Goal: Browse casually: Explore the website without a specific task or goal

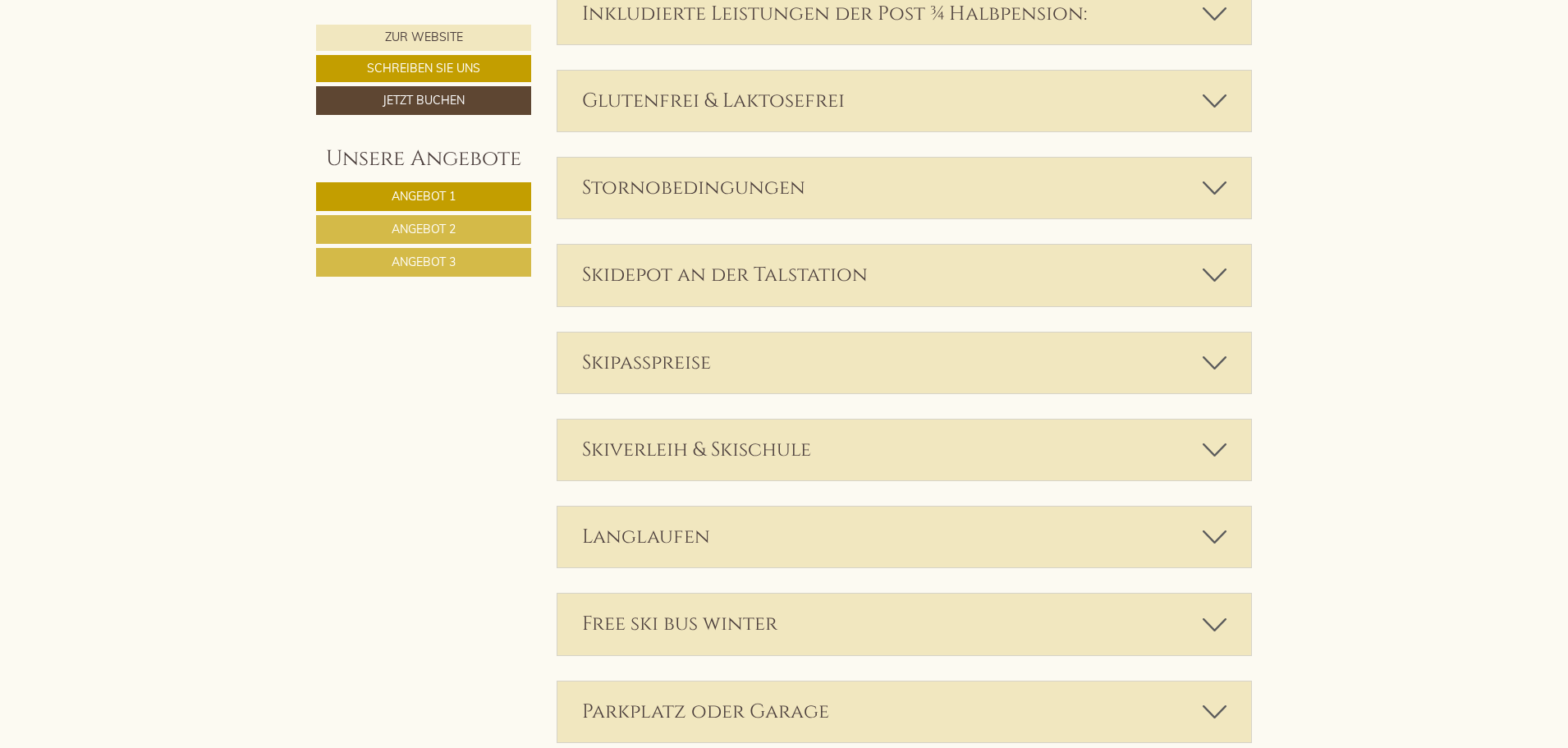
scroll to position [4807, 0]
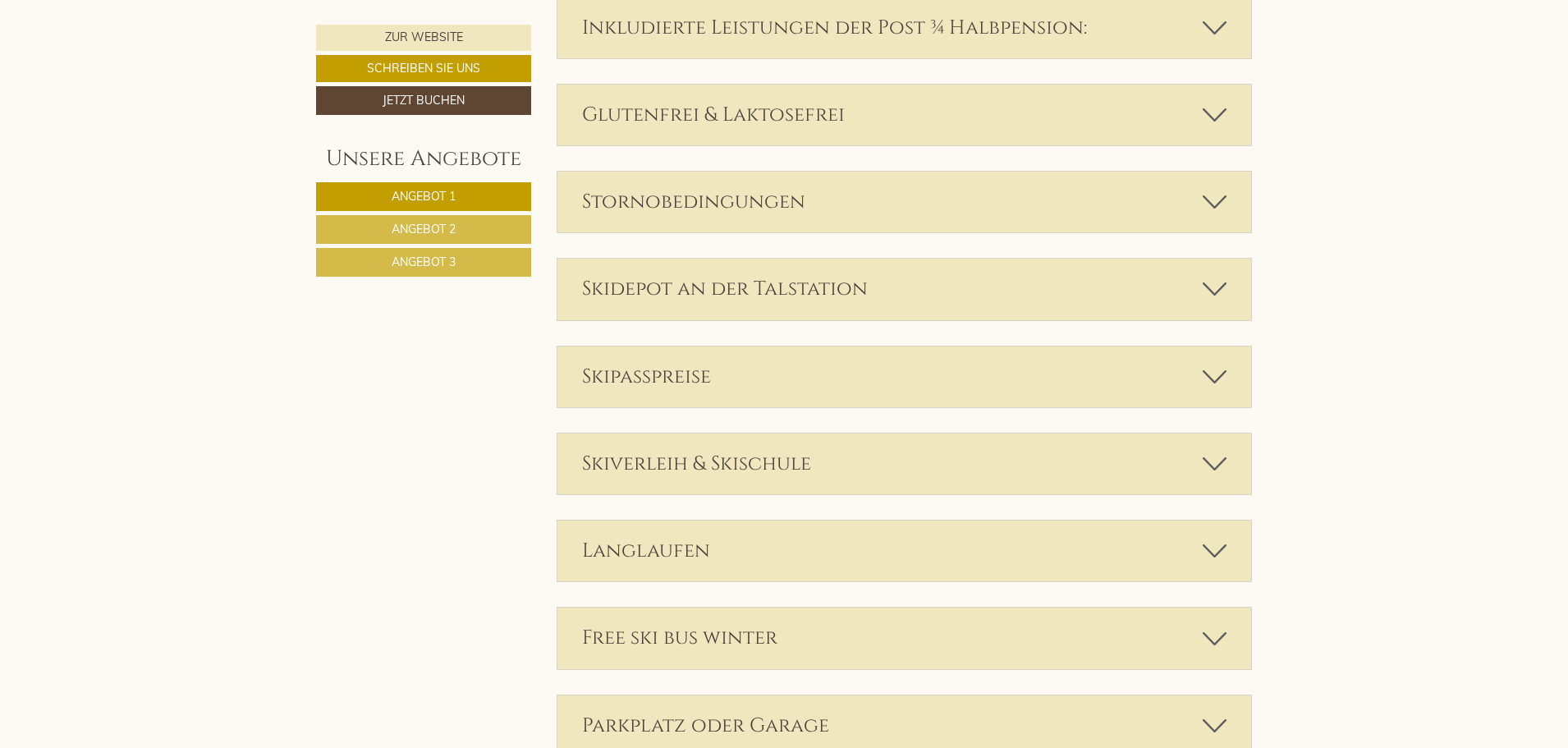
click at [1219, 275] on icon at bounding box center [1215, 289] width 24 height 28
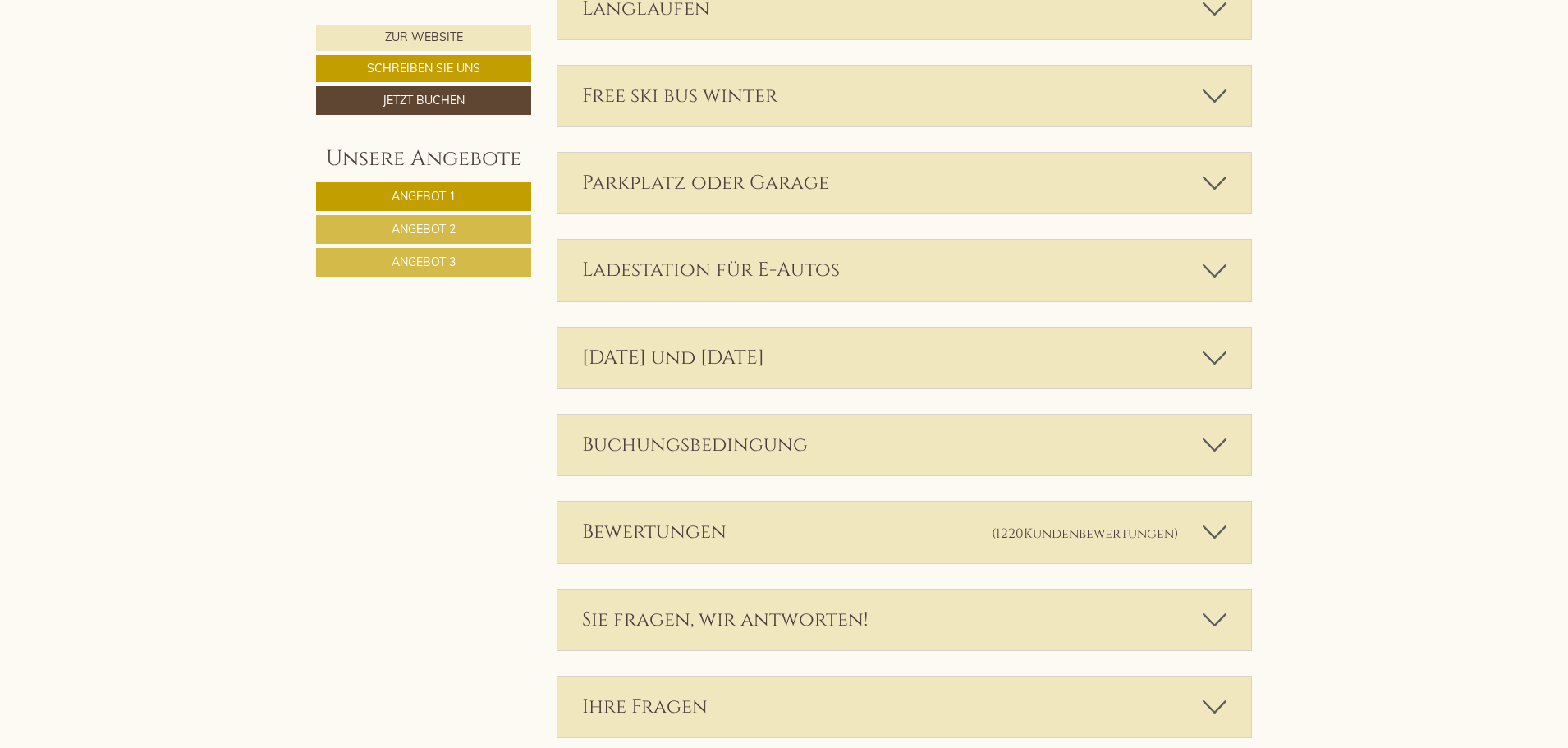
scroll to position [5591, 0]
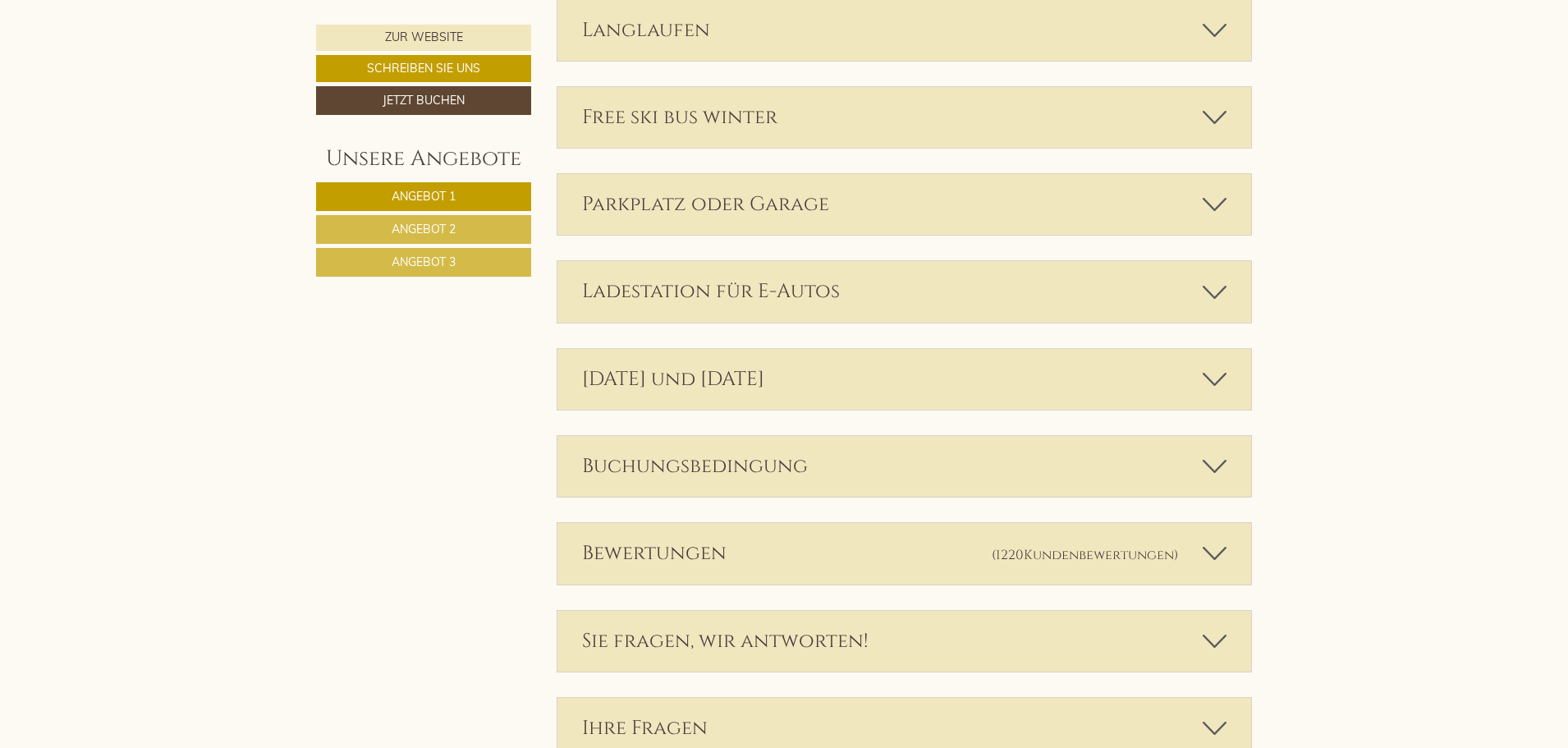
click at [1218, 103] on icon at bounding box center [1215, 117] width 24 height 28
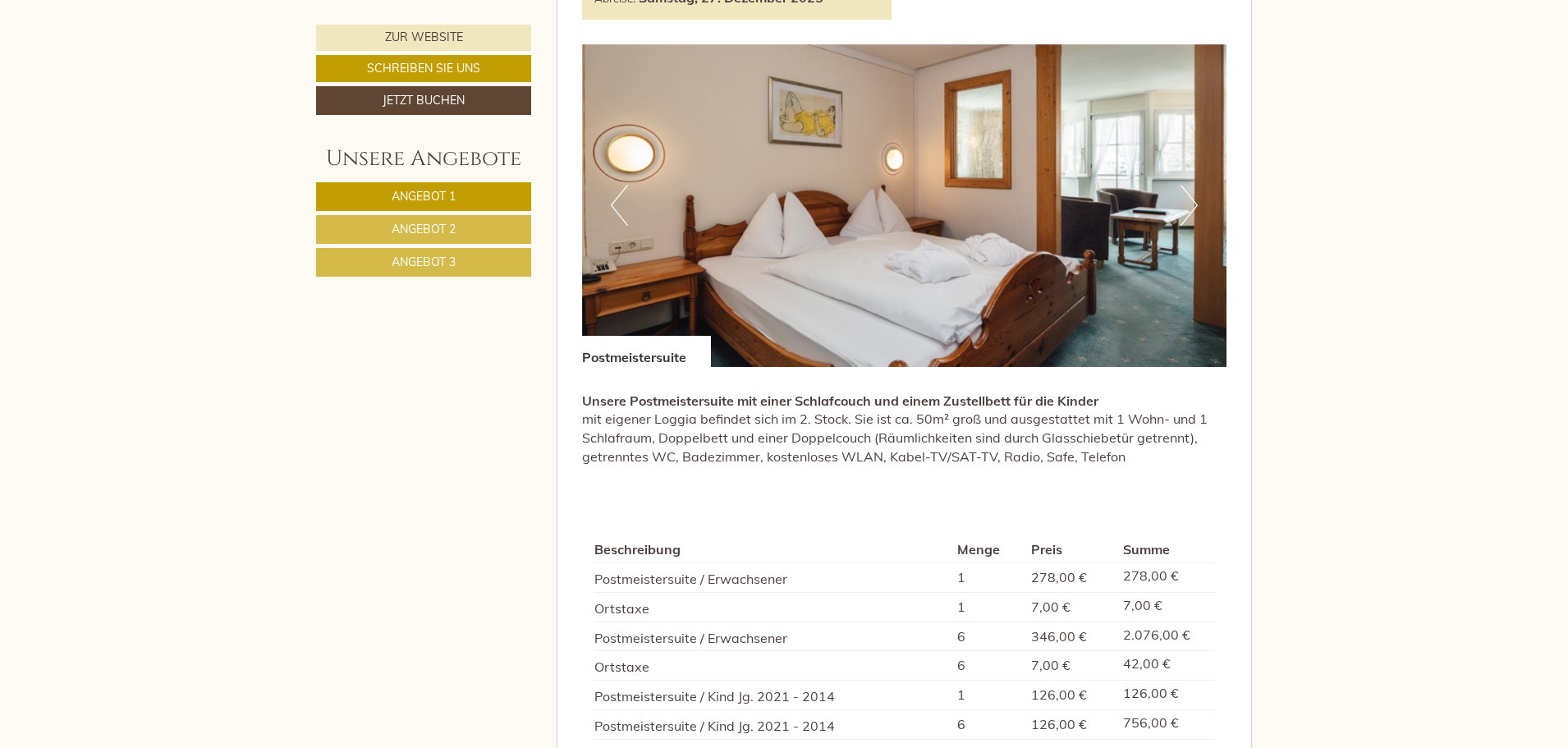
scroll to position [1165, 0]
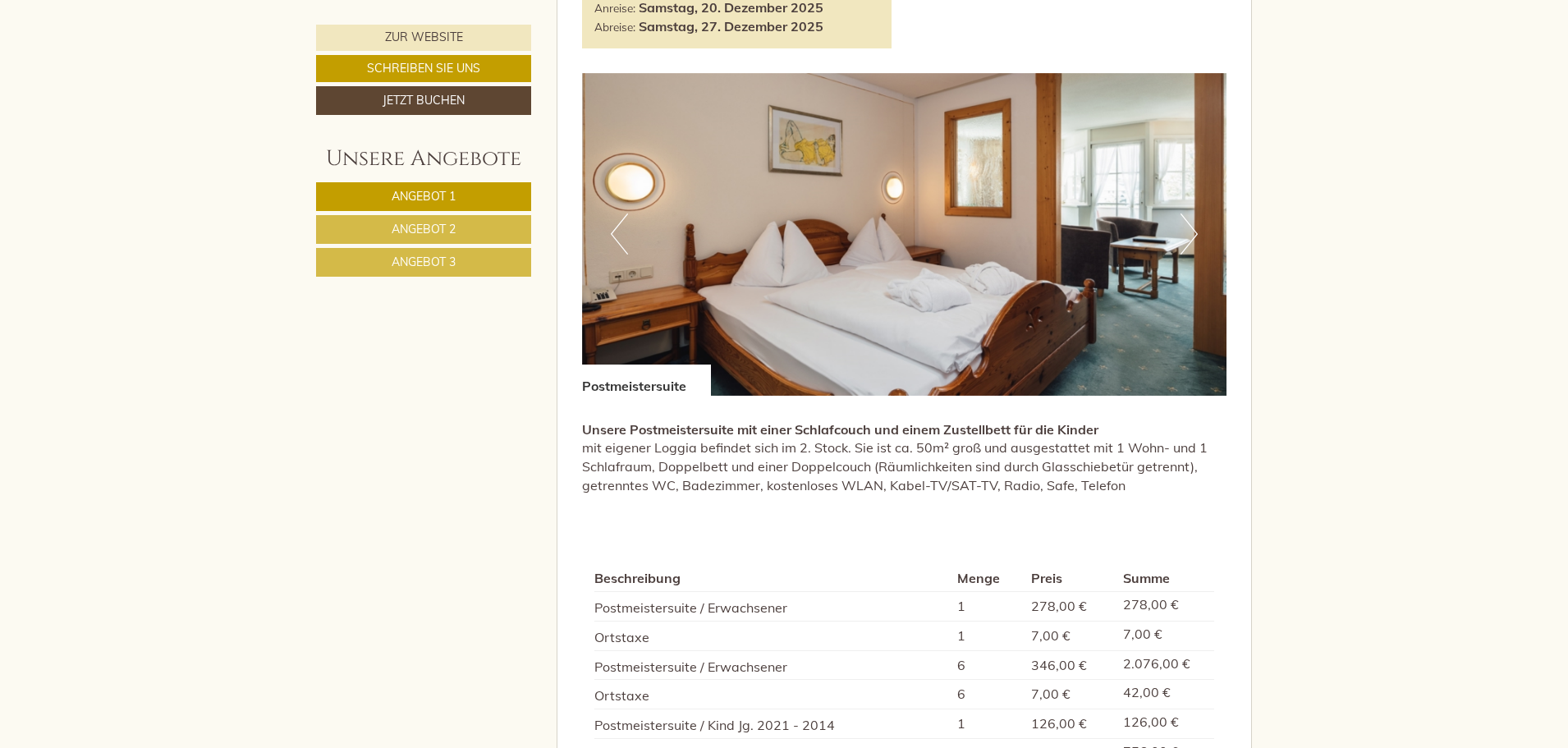
click at [1188, 235] on button "Next" at bounding box center [1189, 234] width 18 height 41
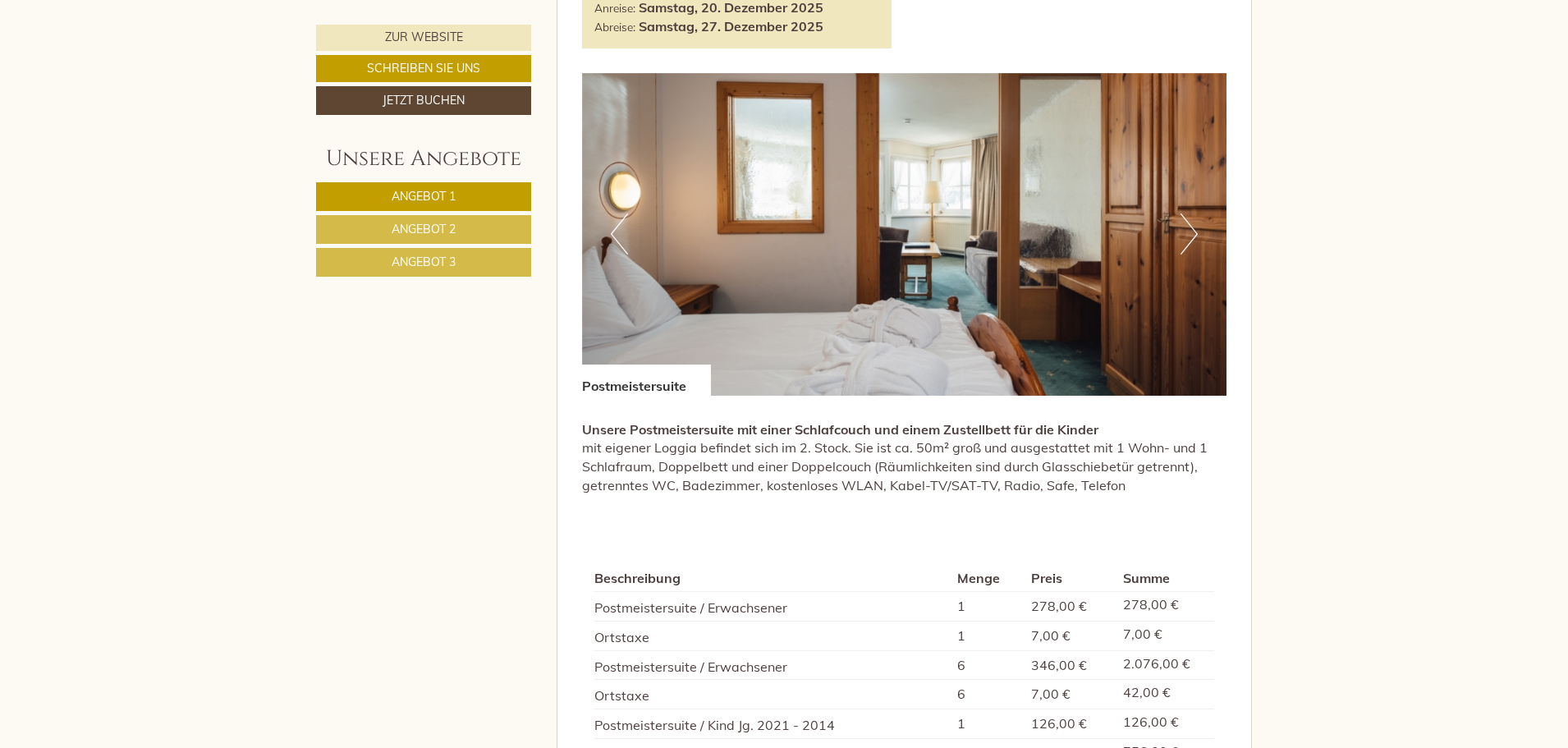
click at [1188, 235] on button "Next" at bounding box center [1189, 234] width 18 height 41
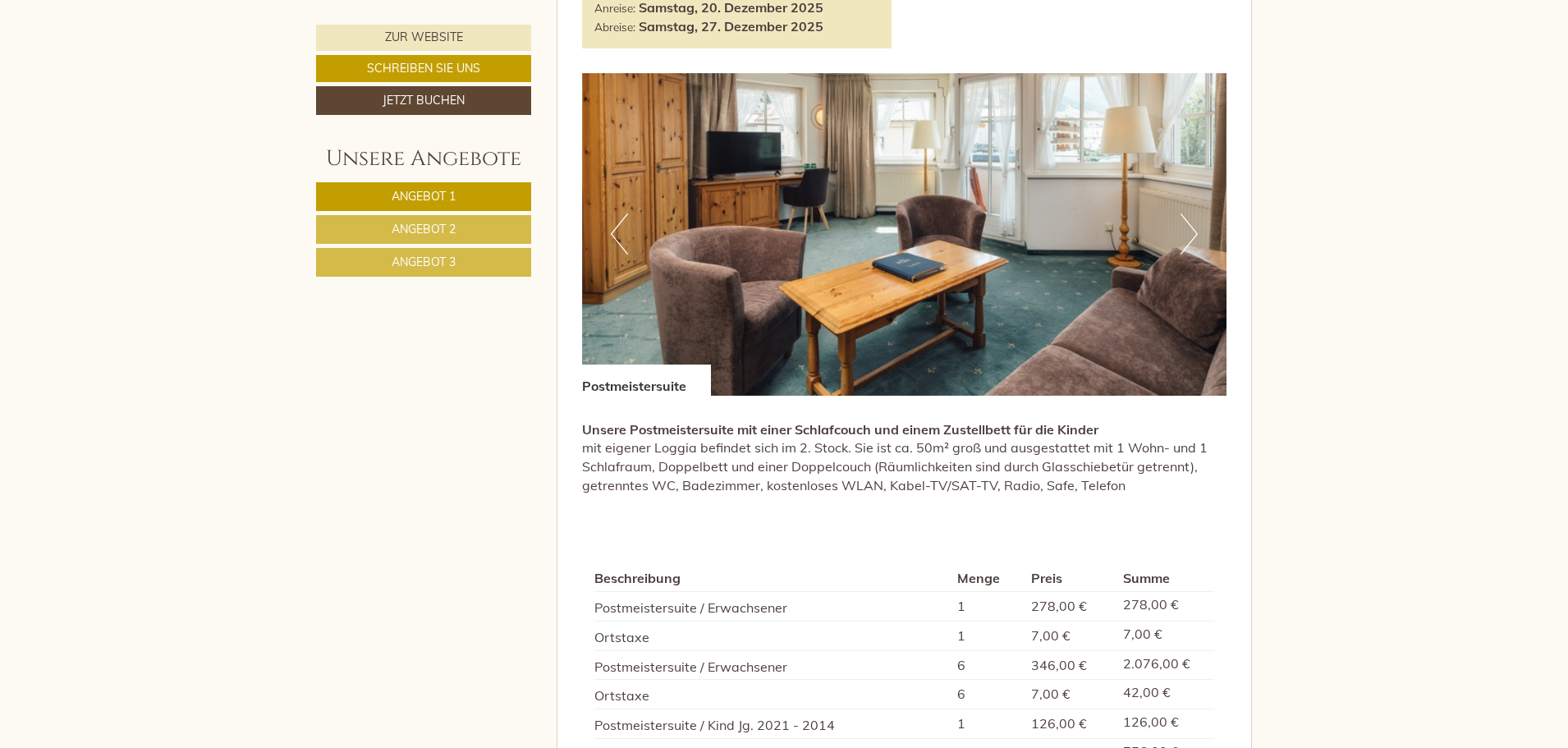
click at [1188, 235] on button "Next" at bounding box center [1189, 234] width 18 height 41
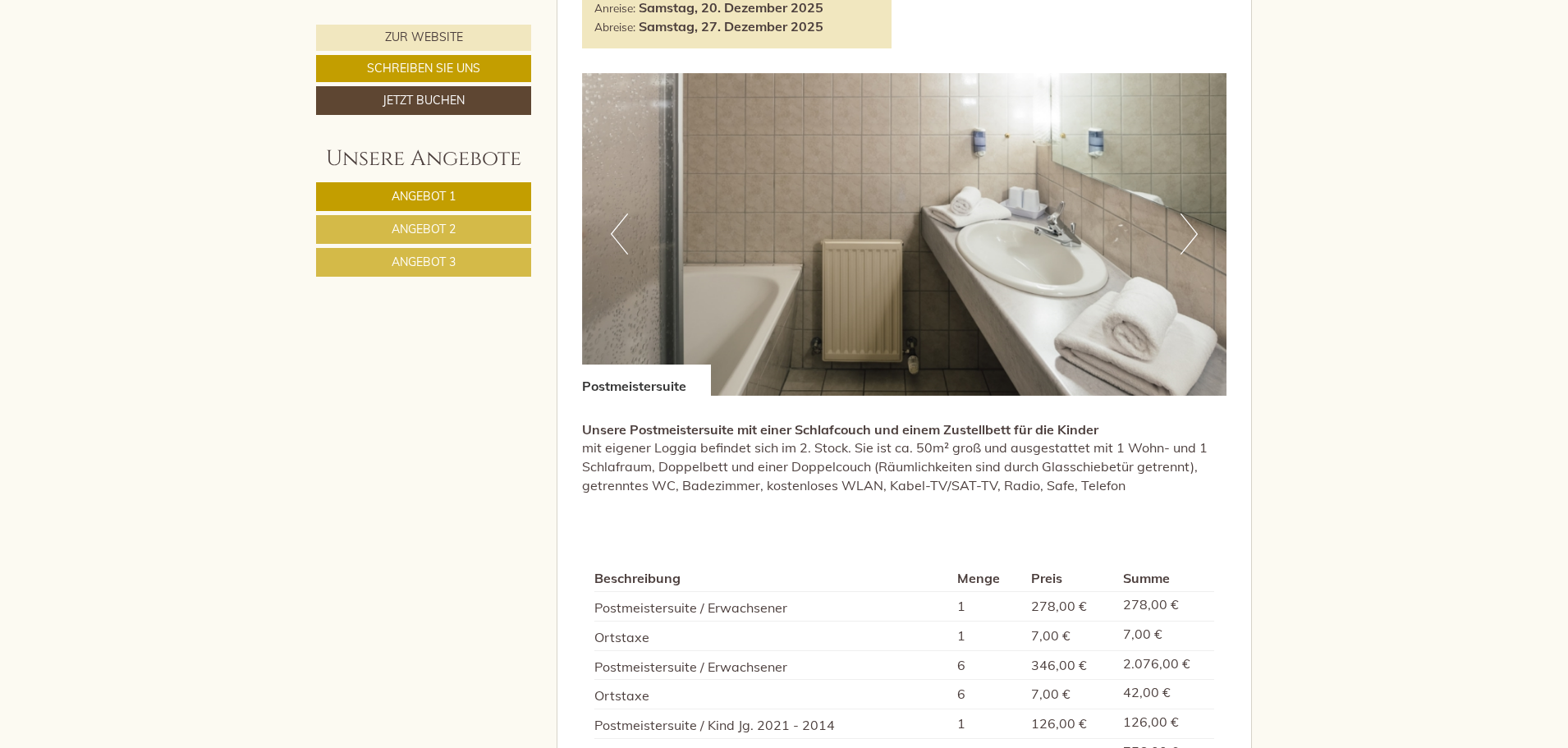
click at [1188, 235] on button "Next" at bounding box center [1189, 234] width 18 height 41
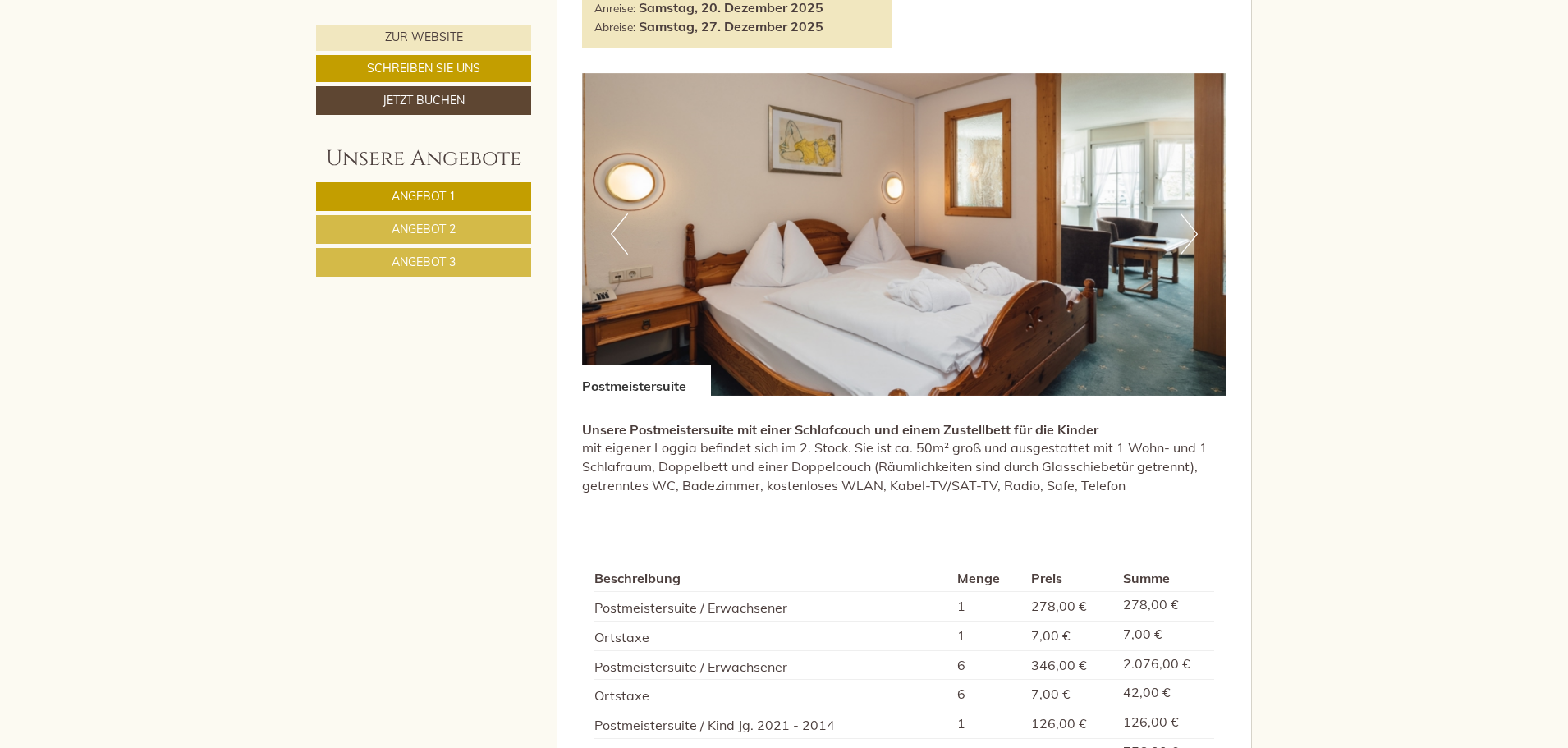
click at [1188, 235] on button "Next" at bounding box center [1189, 234] width 18 height 41
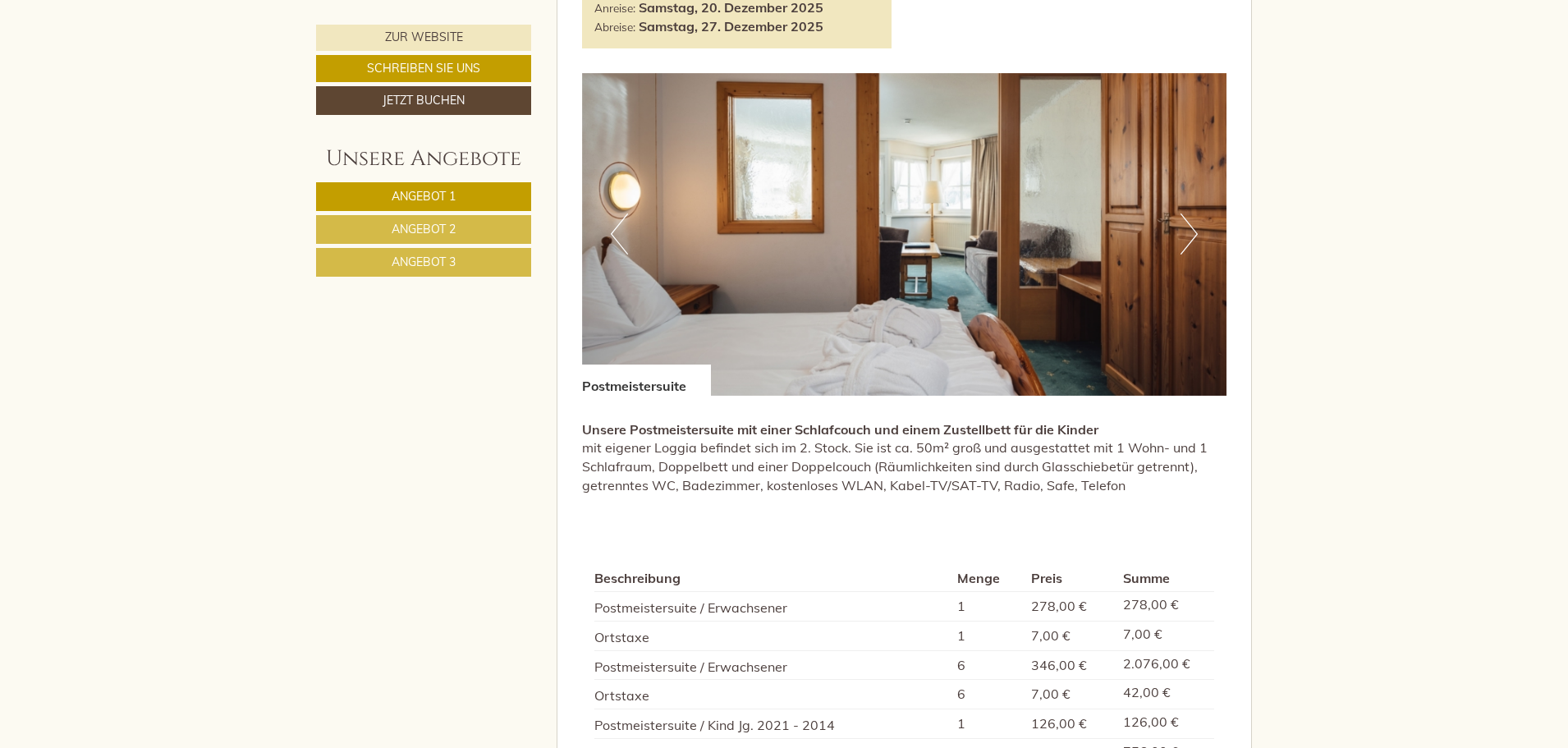
click at [1188, 235] on button "Next" at bounding box center [1189, 234] width 18 height 41
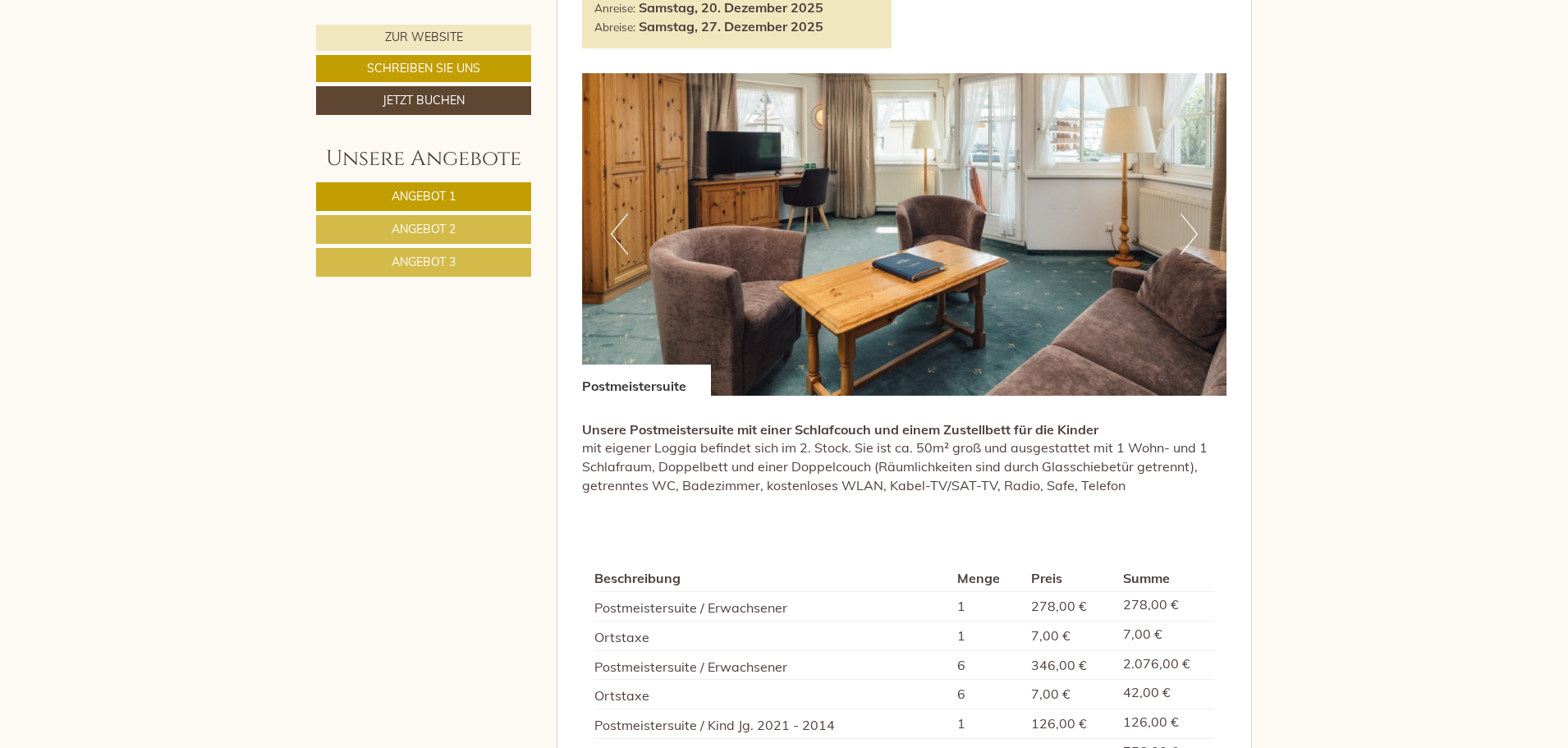
click at [1188, 235] on button "Next" at bounding box center [1189, 234] width 18 height 41
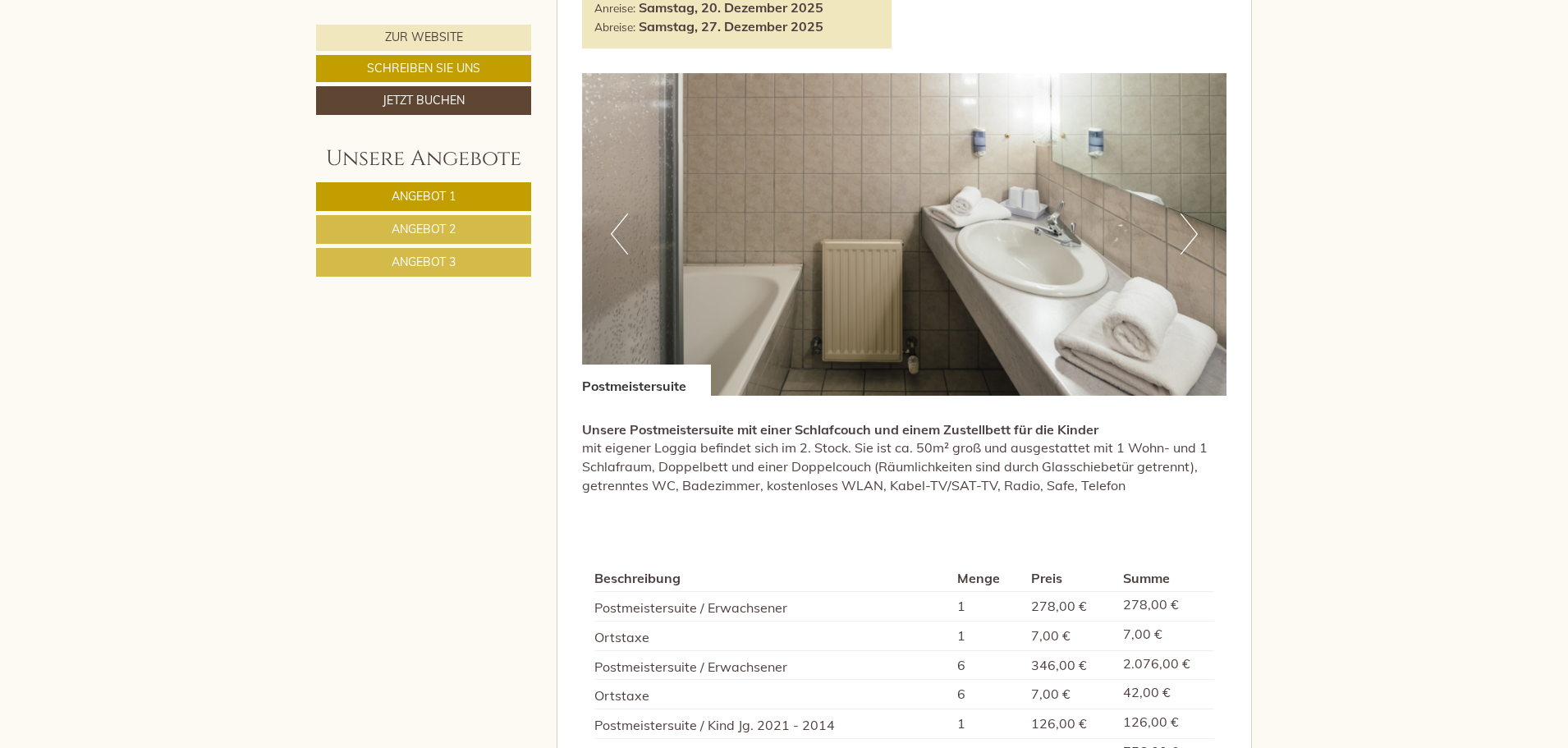
click at [1188, 235] on button "Next" at bounding box center [1189, 234] width 18 height 41
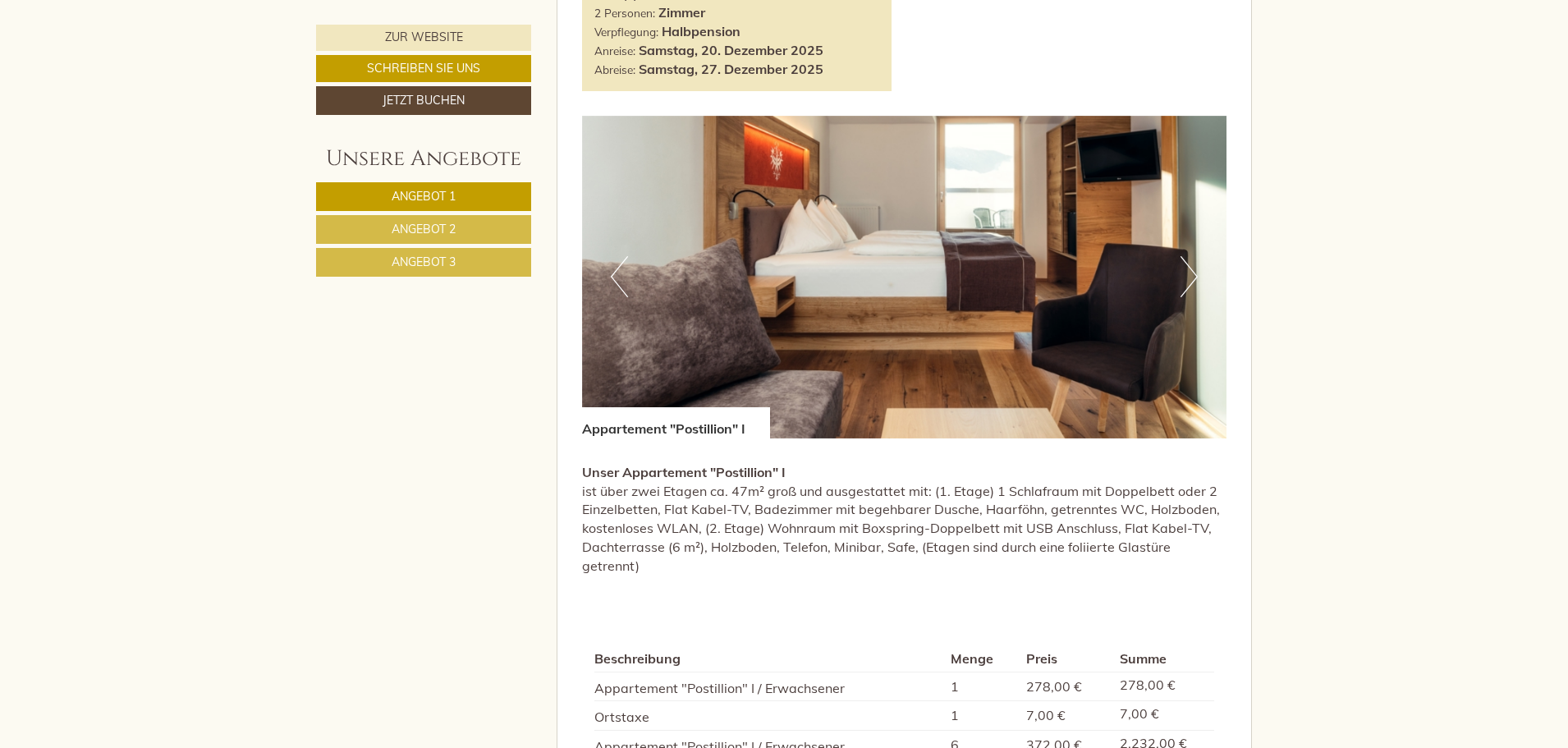
scroll to position [2339, 0]
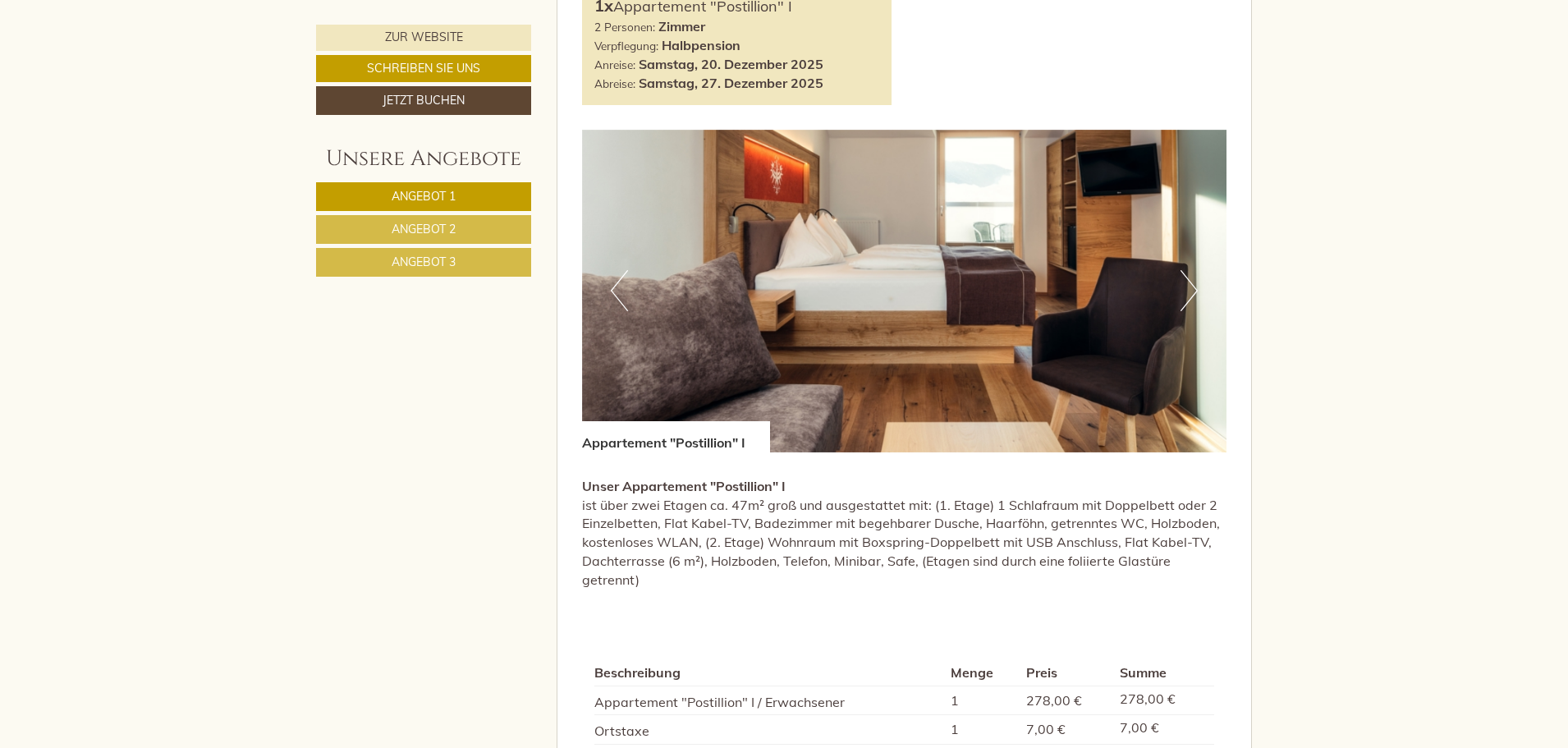
click at [1190, 286] on button "Next" at bounding box center [1189, 290] width 18 height 41
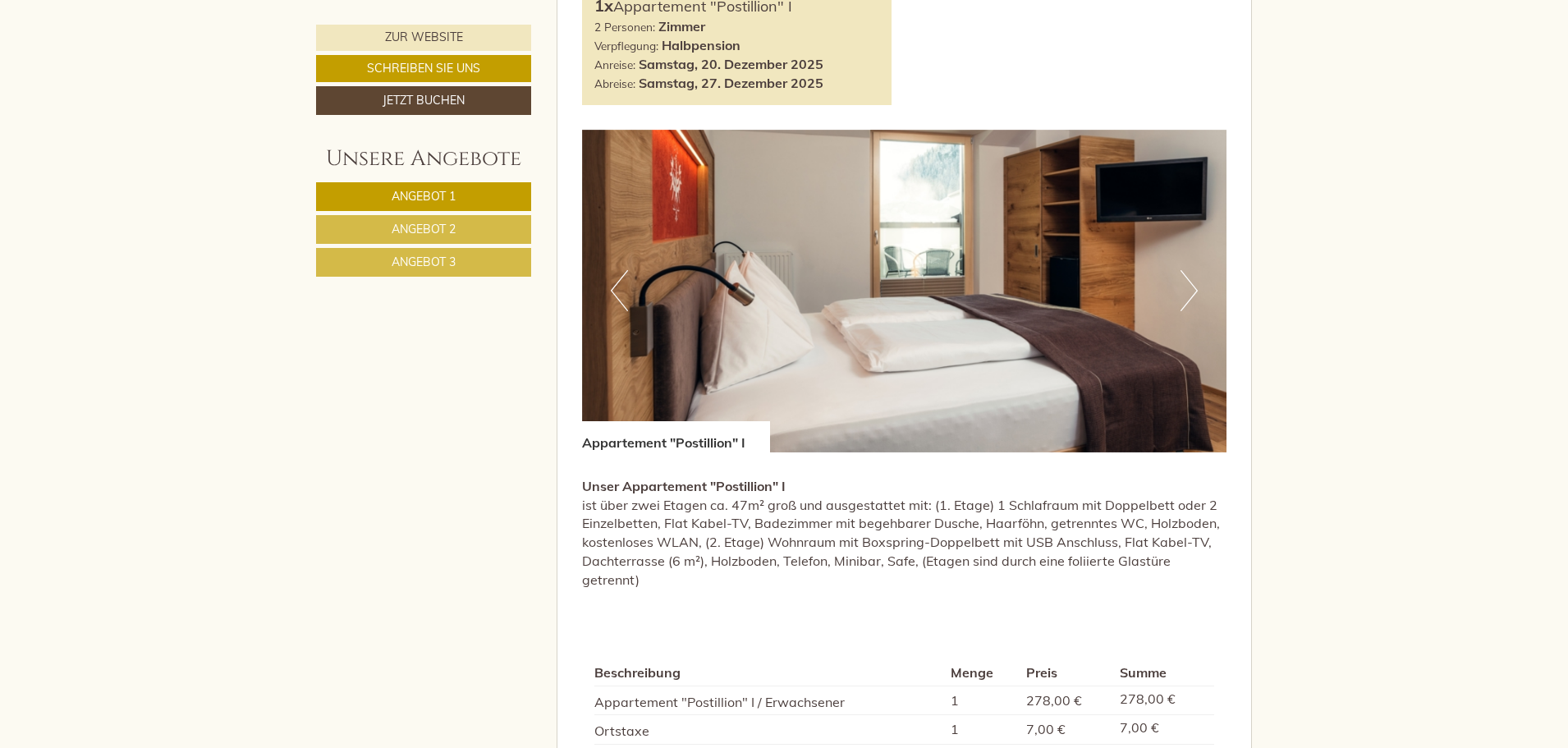
click at [1190, 286] on button "Next" at bounding box center [1189, 290] width 18 height 41
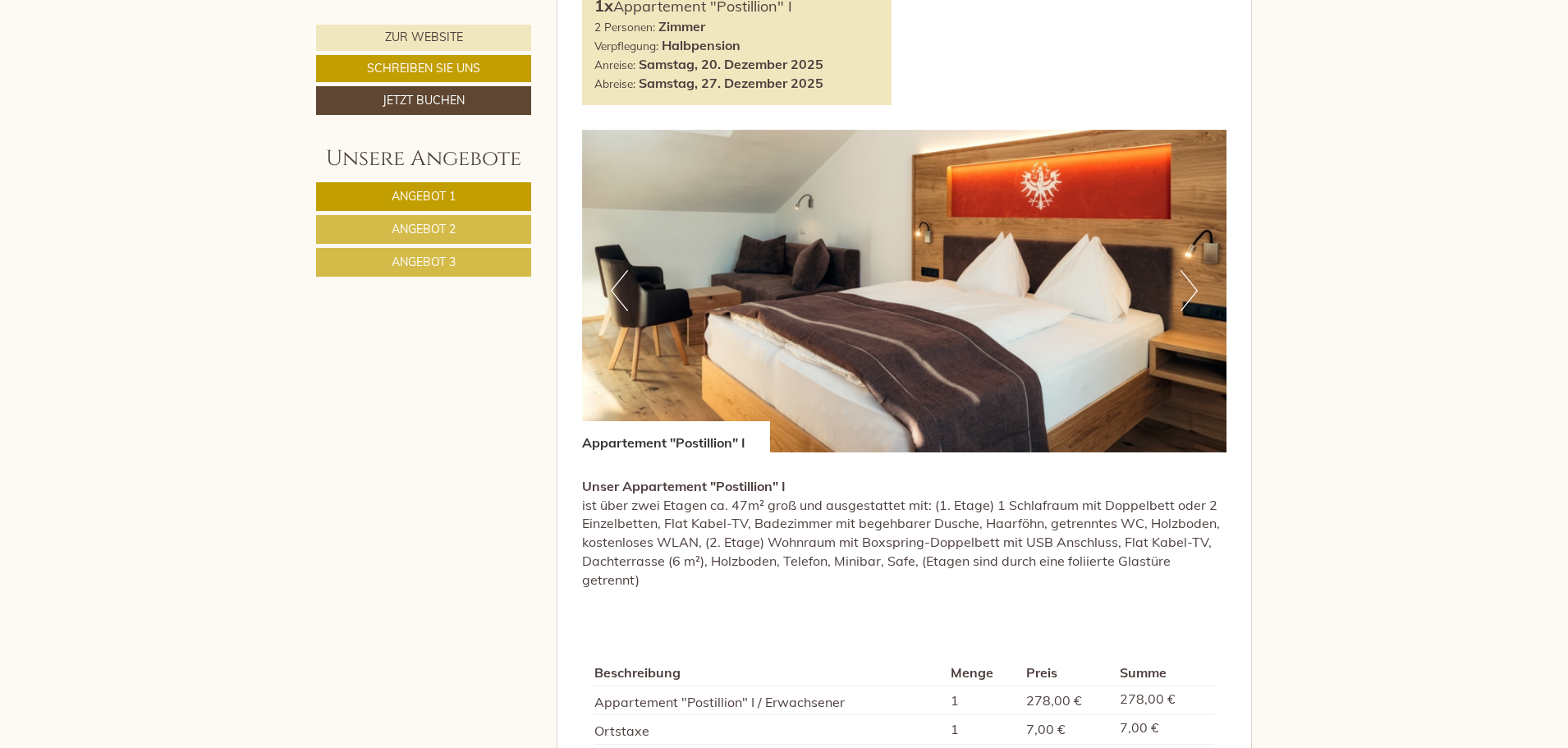
click at [1190, 286] on button "Next" at bounding box center [1189, 290] width 18 height 41
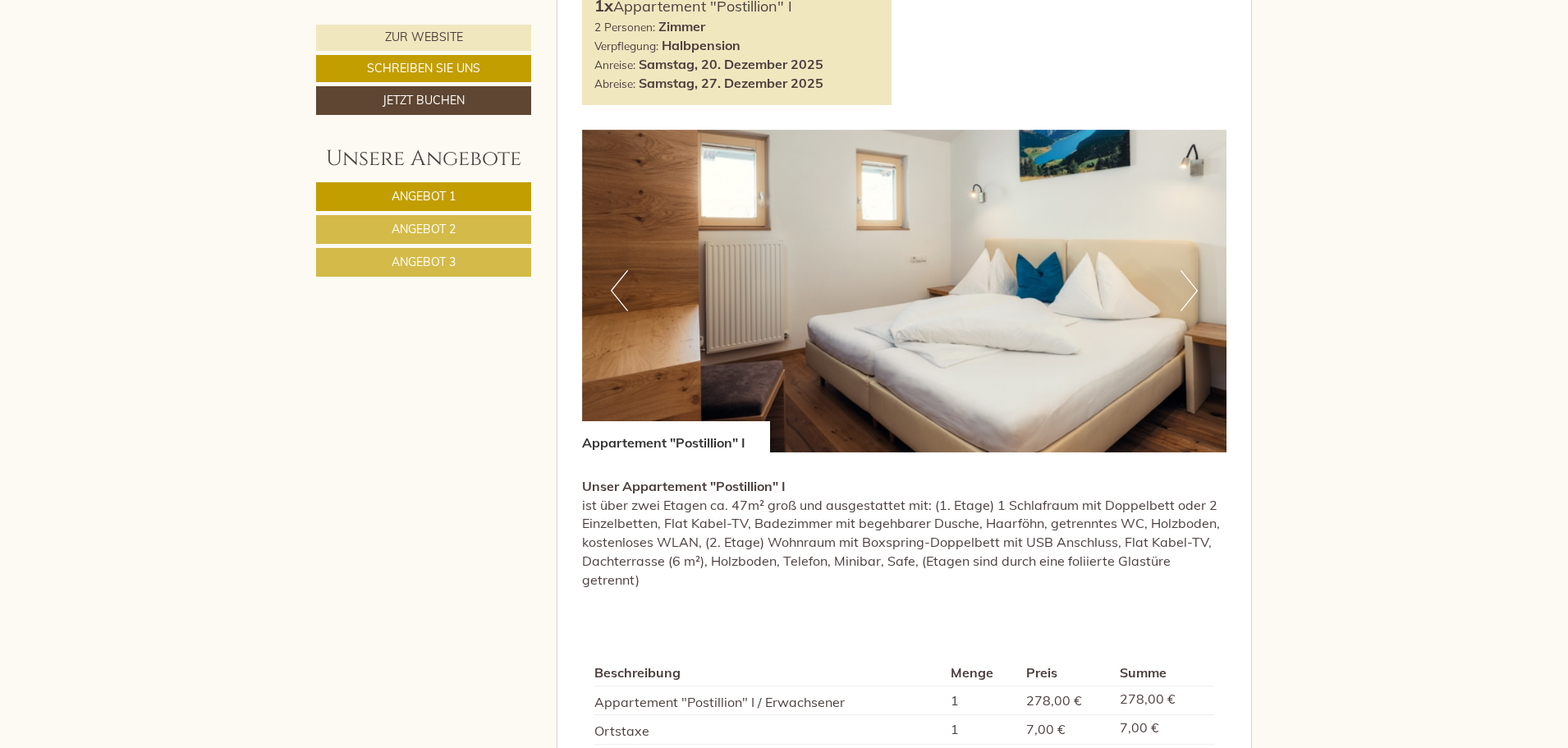
click at [1190, 286] on button "Next" at bounding box center [1189, 290] width 18 height 41
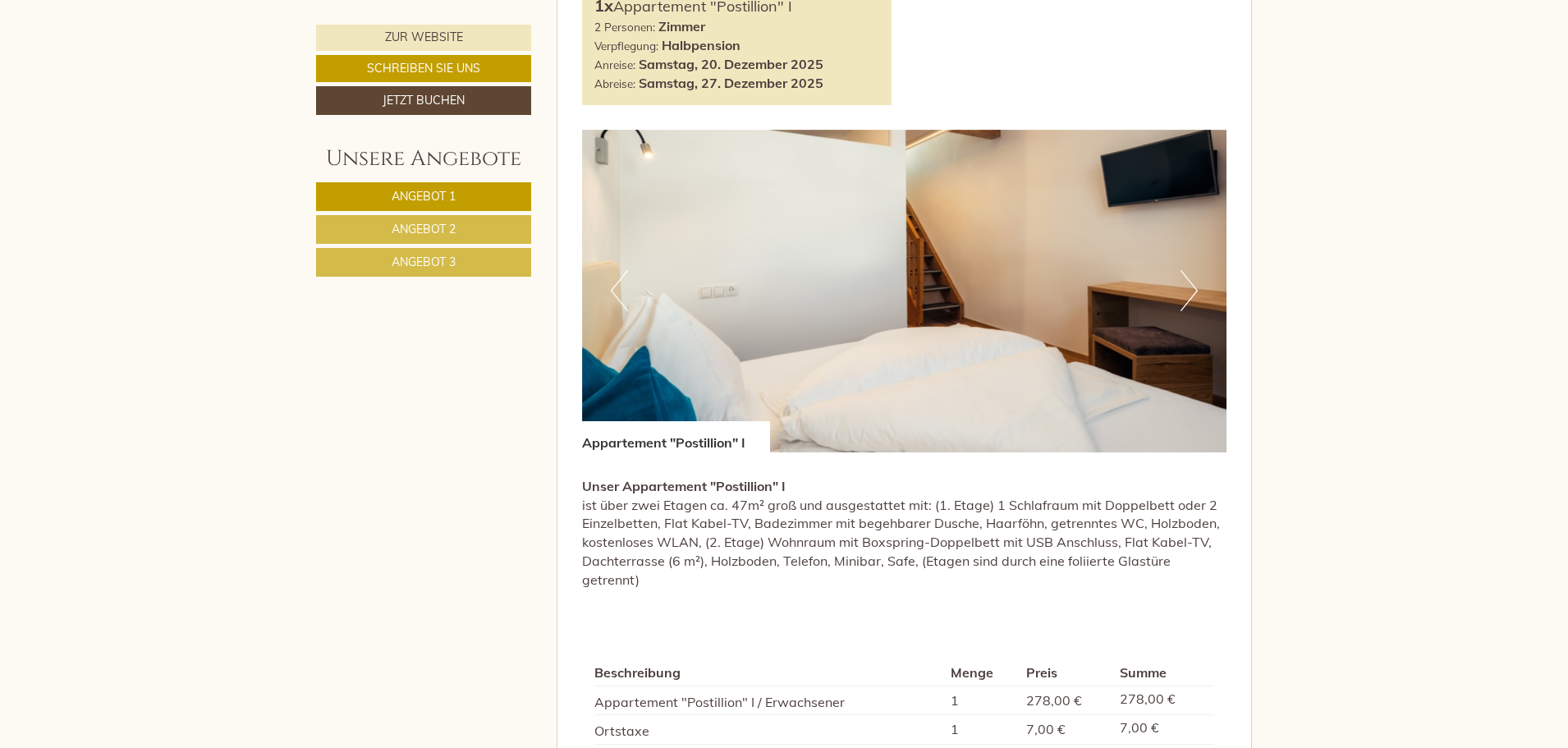
click at [1190, 286] on button "Next" at bounding box center [1189, 290] width 18 height 41
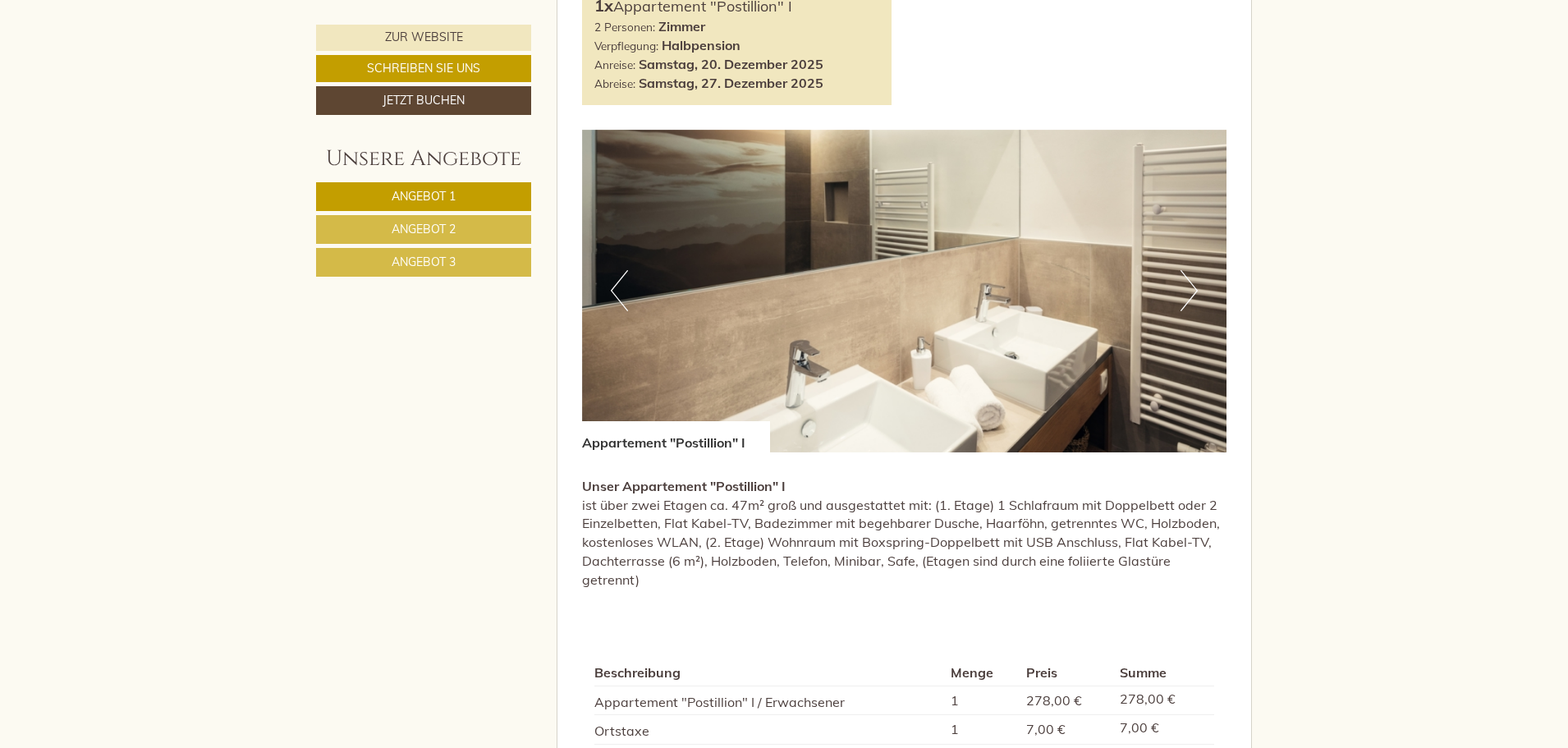
click at [1190, 286] on button "Next" at bounding box center [1189, 290] width 18 height 41
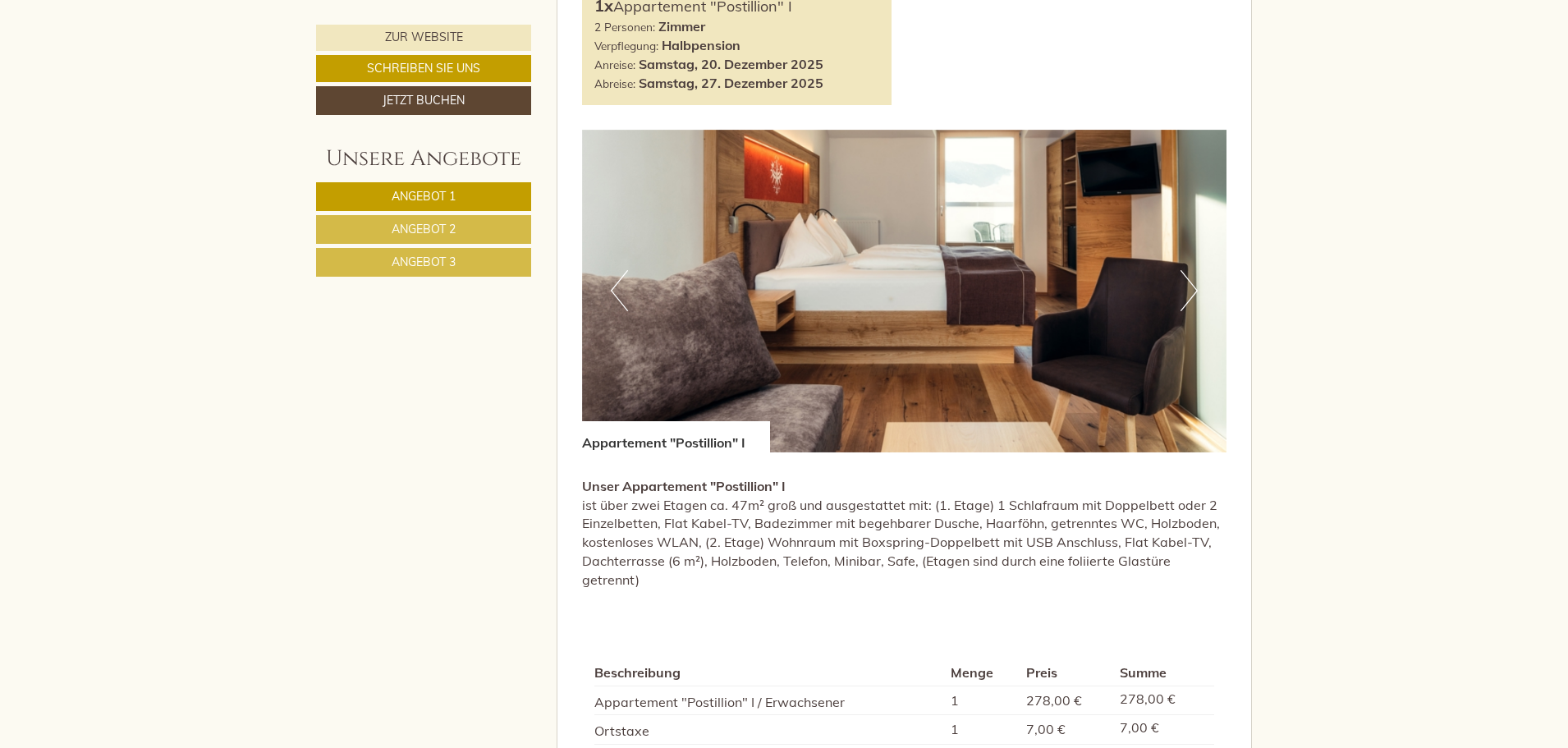
click at [1190, 286] on button "Next" at bounding box center [1189, 290] width 18 height 41
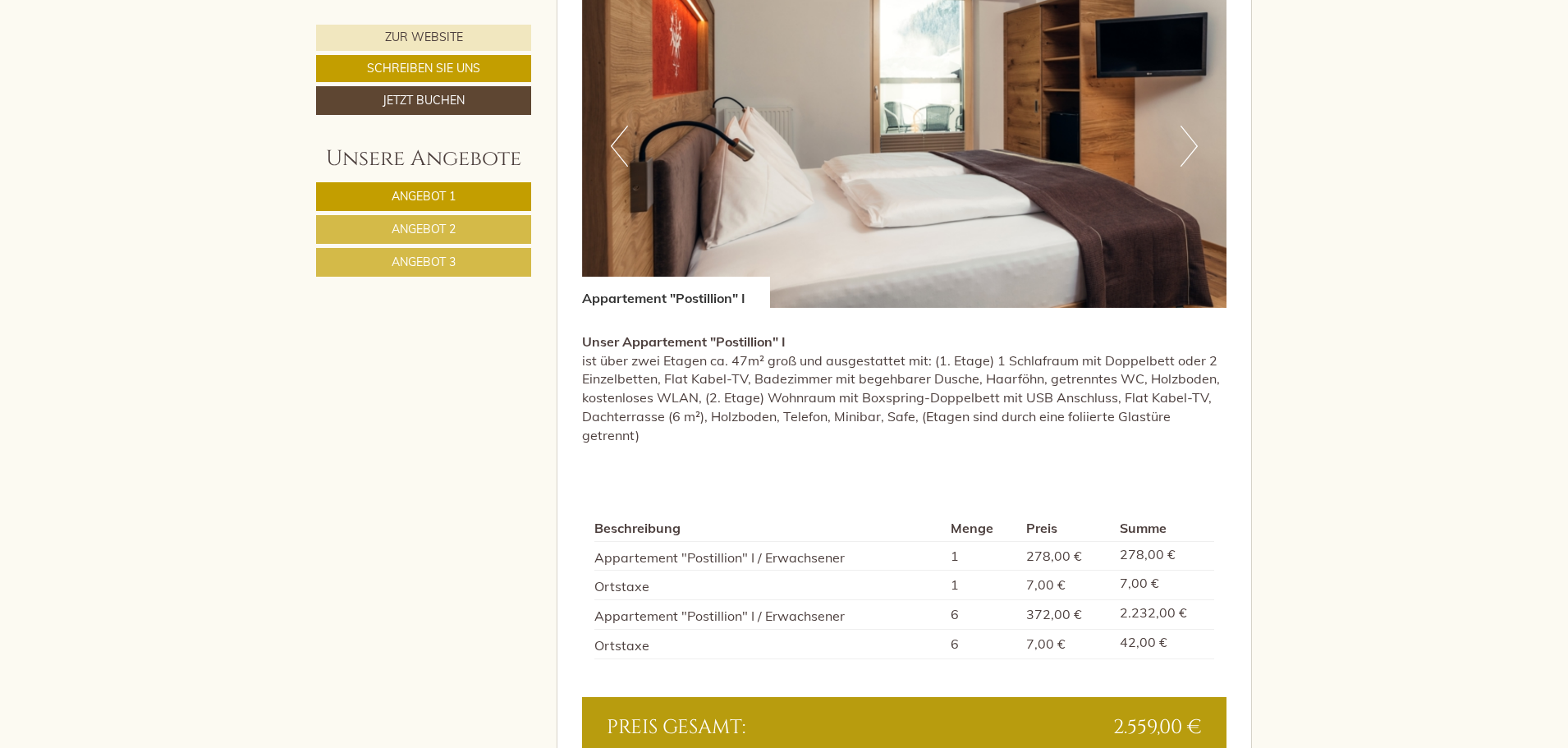
scroll to position [2497, 0]
